Goal: Task Accomplishment & Management: Complete application form

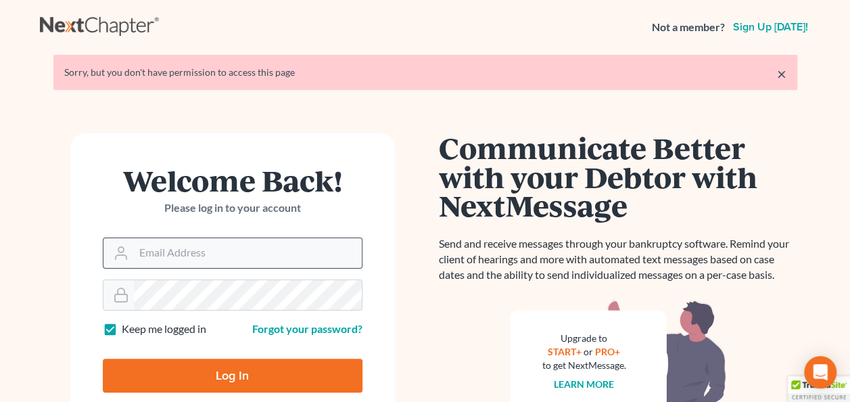
click at [201, 264] on input "Email Address" at bounding box center [248, 253] width 228 height 30
click at [222, 252] on input "Email Address" at bounding box center [248, 253] width 228 height 30
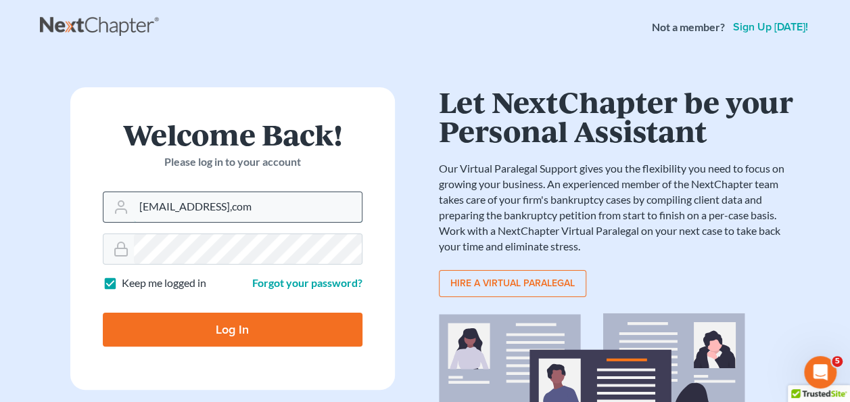
click at [256, 205] on input "[EMAIL_ADDRESS],com" at bounding box center [248, 207] width 228 height 30
type input "[EMAIL_ADDRESS][DOMAIN_NAME]"
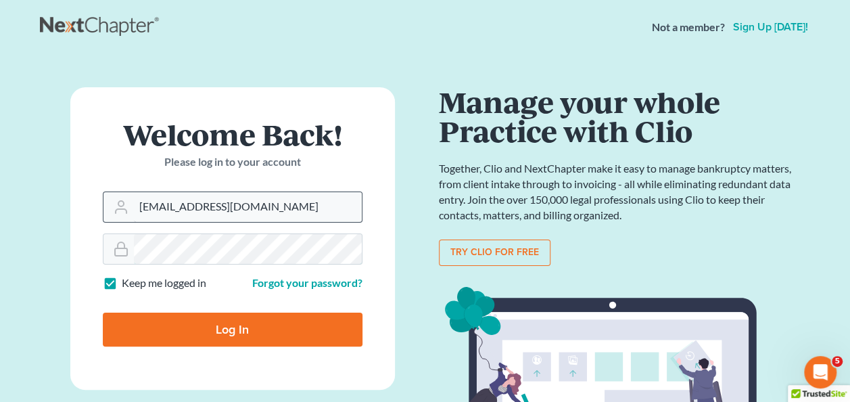
click at [103, 312] on input "Log In" at bounding box center [233, 329] width 260 height 34
type input "Thinking..."
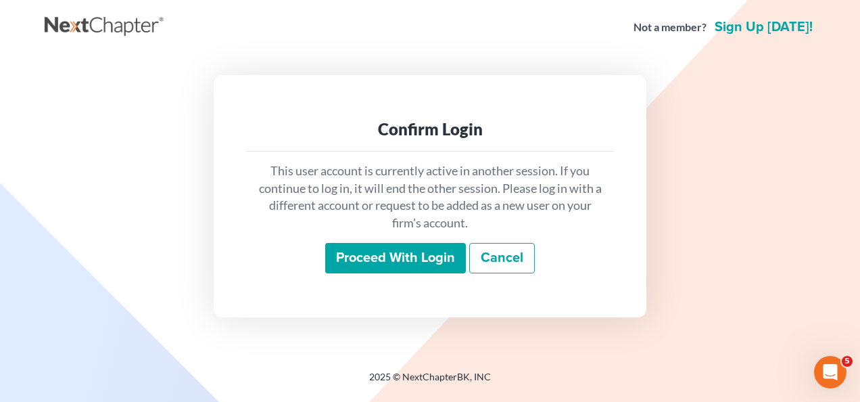
click at [60, 381] on div "2025 © NextChapterBK, INC" at bounding box center [430, 382] width 771 height 24
click at [412, 270] on input "Proceed with login" at bounding box center [395, 258] width 141 height 31
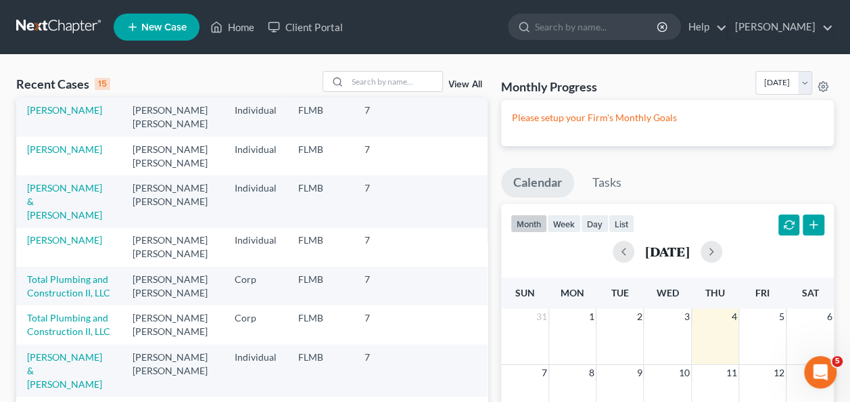
scroll to position [68, 0]
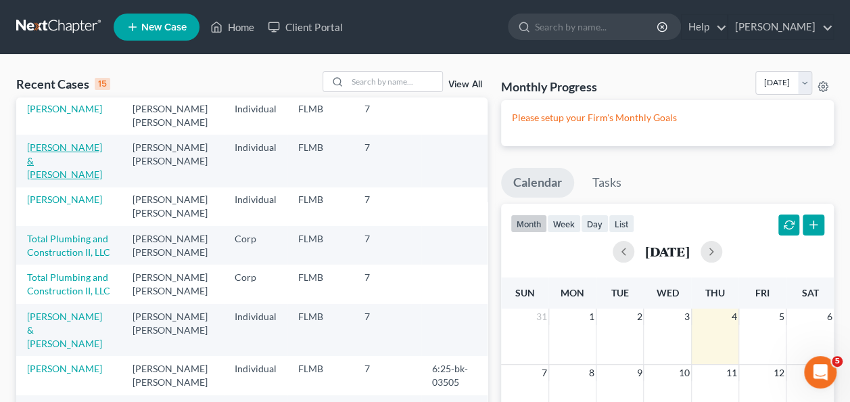
click at [46, 155] on link "Assouline, Gabe & Asulin, Sigalit" at bounding box center [64, 160] width 75 height 39
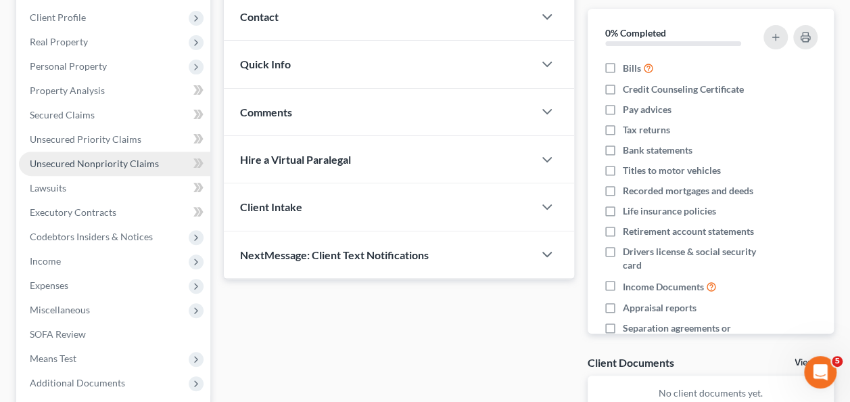
scroll to position [203, 0]
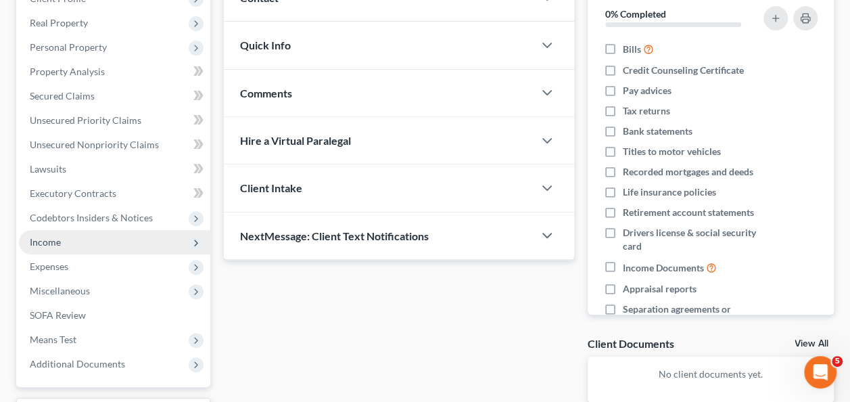
click at [62, 247] on span "Income" at bounding box center [114, 242] width 191 height 24
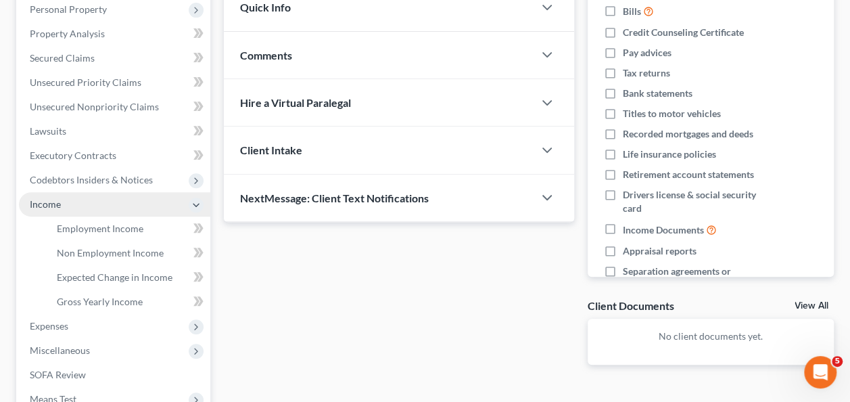
scroll to position [270, 0]
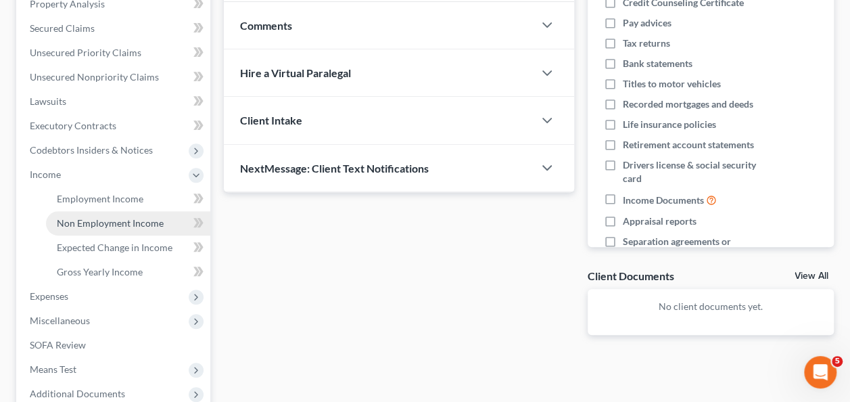
click at [108, 221] on span "Non Employment Income" at bounding box center [110, 222] width 107 height 11
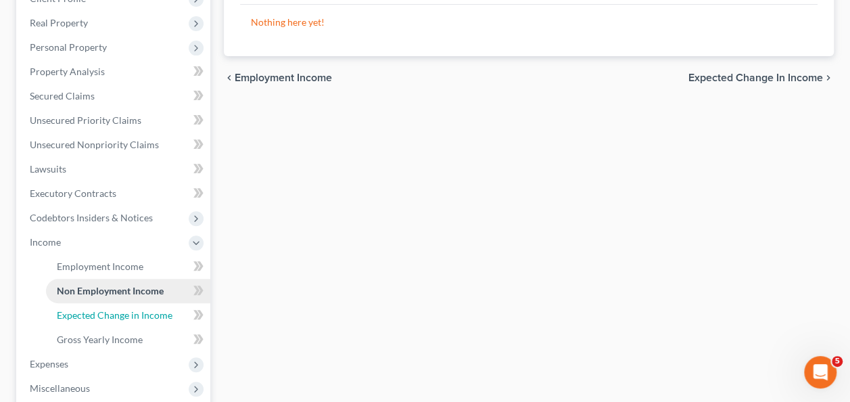
click at [107, 319] on span "Expected Change in Income" at bounding box center [115, 314] width 116 height 11
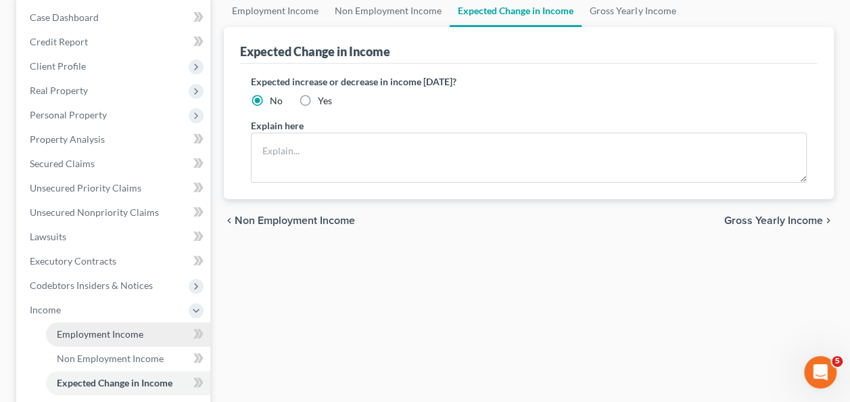
click at [98, 335] on span "Employment Income" at bounding box center [100, 333] width 87 height 11
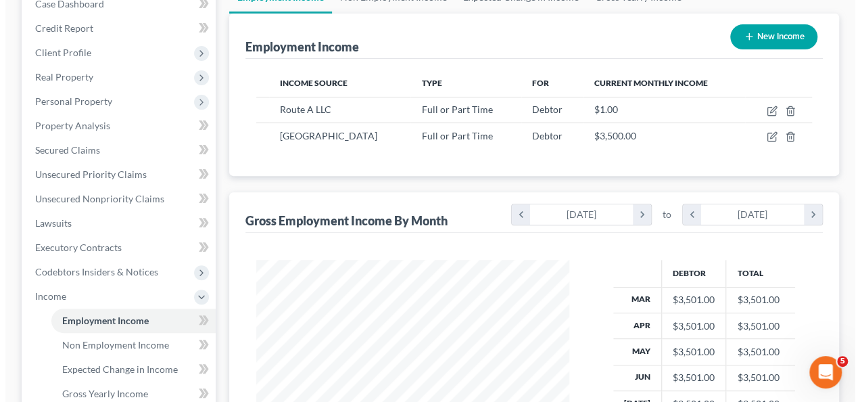
scroll to position [68, 0]
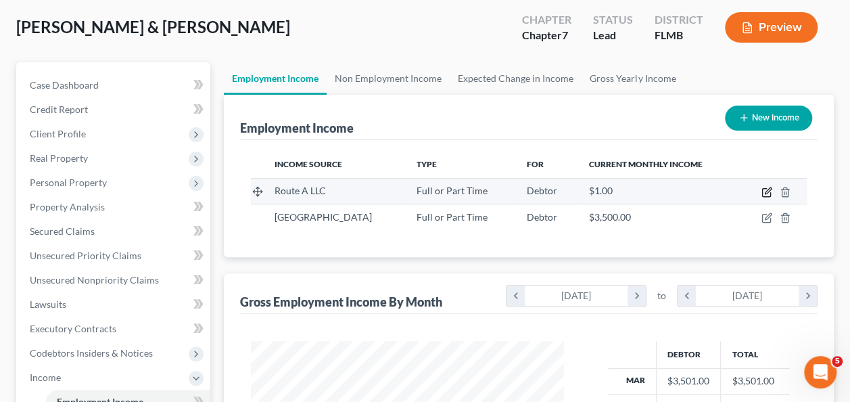
click at [767, 191] on icon "button" at bounding box center [766, 192] width 11 height 11
select select "0"
select select "9"
select select "0"
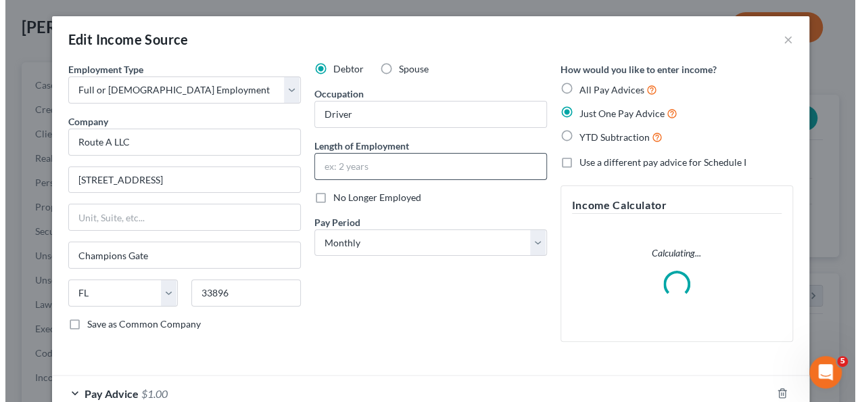
scroll to position [241, 344]
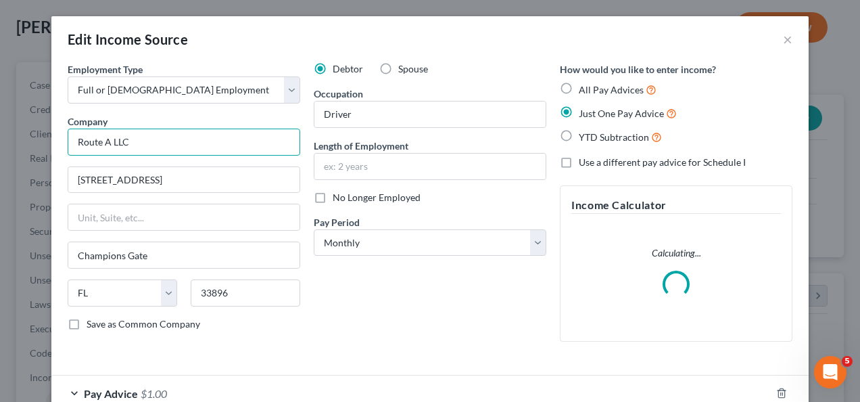
click at [160, 133] on input "Route A LLC" at bounding box center [184, 141] width 233 height 27
type input "R"
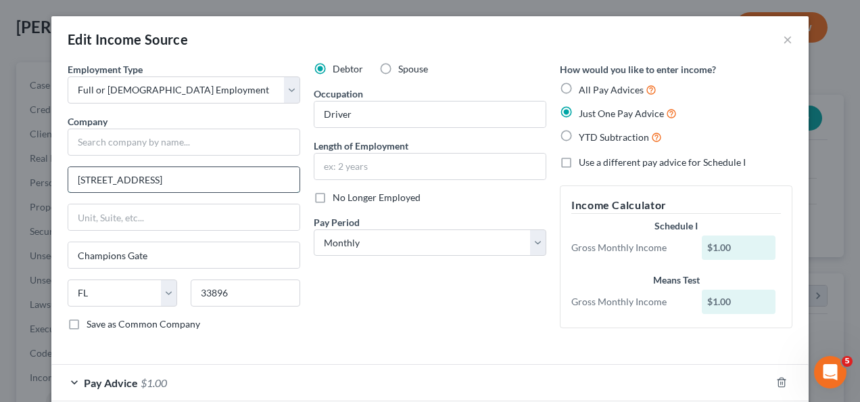
click at [157, 176] on input "8991 Croquet Ct" at bounding box center [183, 180] width 231 height 26
type input "8"
click at [165, 246] on input "Champions Gate" at bounding box center [183, 255] width 231 height 26
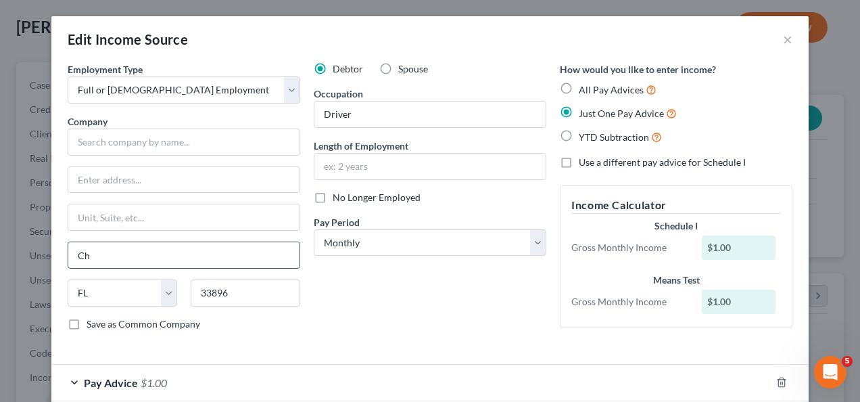
type input "C"
click at [430, 287] on div "Debtor Spouse Occupation Driver Length of Employment No Longer Employed Pay Per…" at bounding box center [430, 201] width 246 height 279
click at [253, 295] on input "33896" at bounding box center [246, 292] width 110 height 27
type input "3"
click at [372, 308] on div "Debtor Spouse Occupation Driver Length of Employment No Longer Employed Pay Per…" at bounding box center [430, 201] width 246 height 279
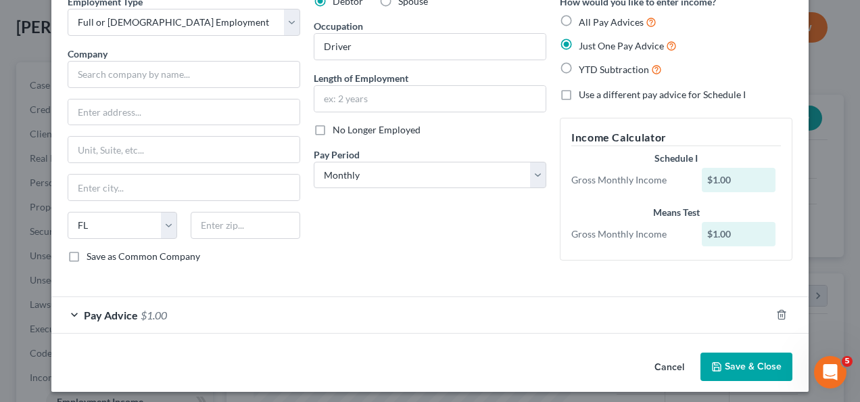
scroll to position [0, 0]
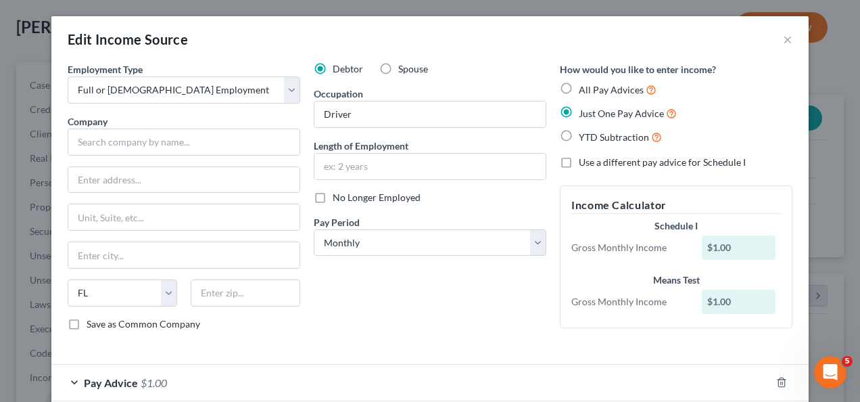
click at [452, 314] on div "Debtor Spouse Occupation Driver Length of Employment No Longer Employed Pay Per…" at bounding box center [430, 201] width 246 height 279
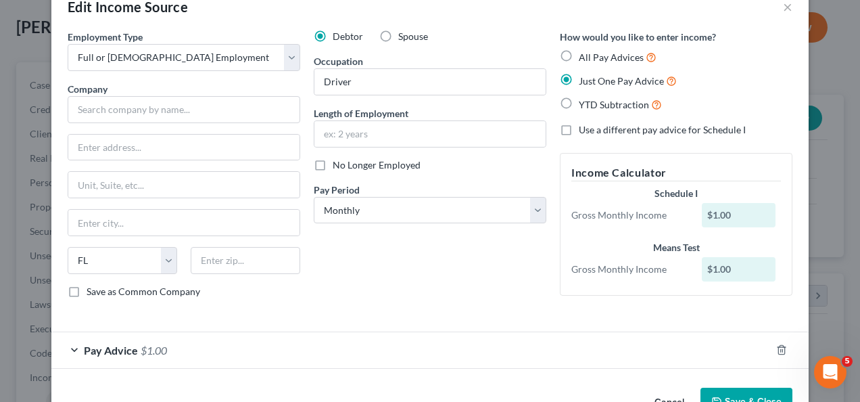
scroll to position [3, 0]
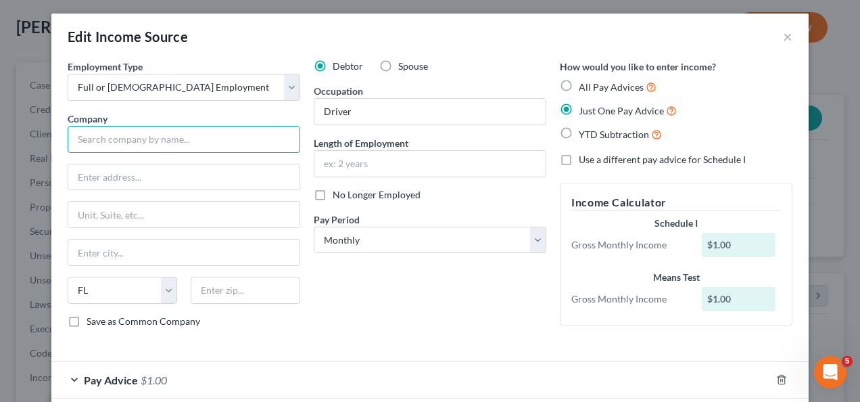
click at [142, 145] on input "text" at bounding box center [184, 139] width 233 height 27
drag, startPoint x: 120, startPoint y: 131, endPoint x: 72, endPoint y: 128, distance: 48.7
click at [72, 128] on input "Userv" at bounding box center [184, 139] width 233 height 27
type input "USURV"
